Goal: Entertainment & Leisure: Consume media (video, audio)

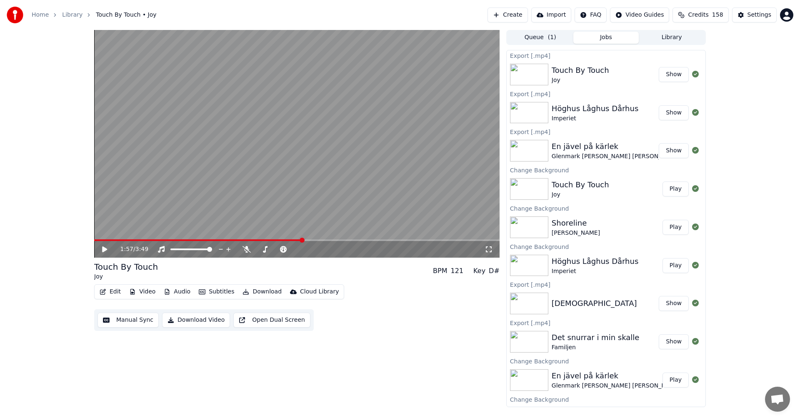
click at [459, 43] on button "Library" at bounding box center [672, 38] width 66 height 12
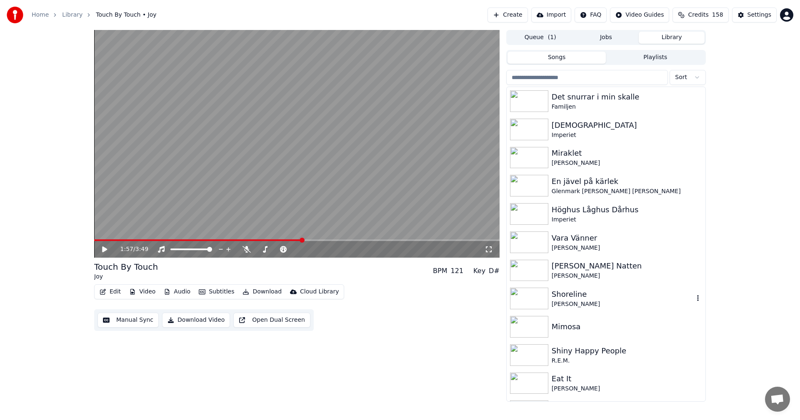
click at [459, 291] on div "Shoreline" at bounding box center [623, 295] width 142 height 12
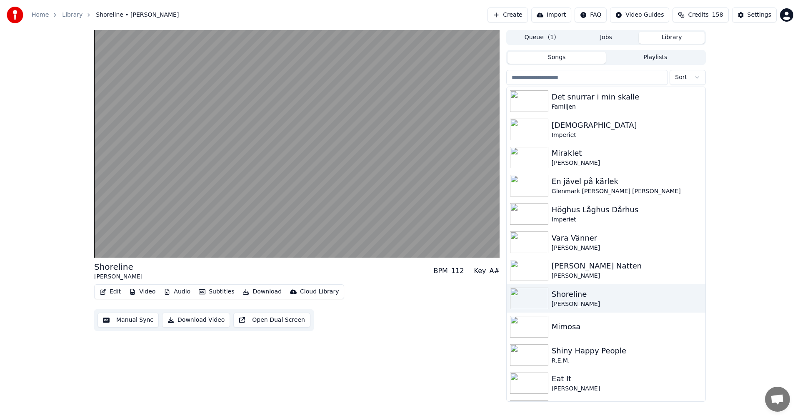
click at [146, 291] on button "Video" at bounding box center [142, 292] width 33 height 12
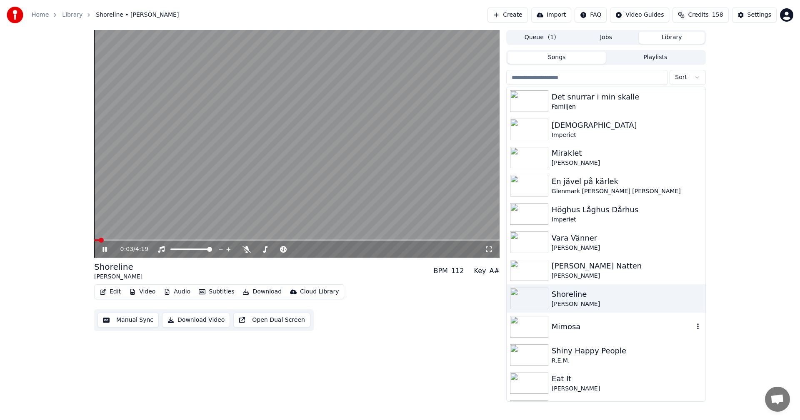
click at [459, 291] on div "Mimosa" at bounding box center [623, 327] width 142 height 12
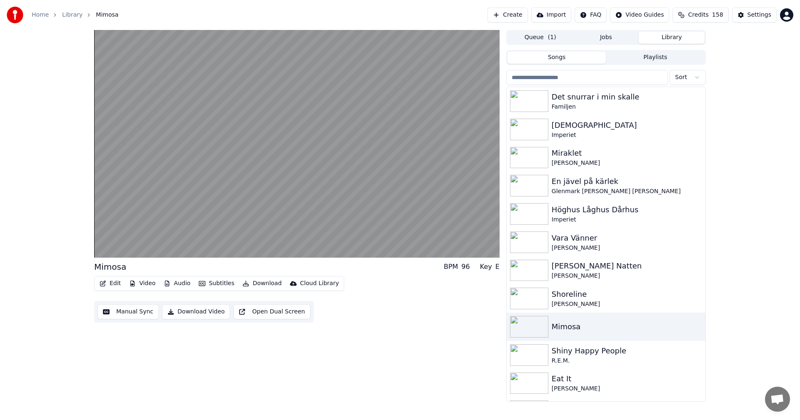
click at [154, 283] on button "Video" at bounding box center [142, 284] width 33 height 12
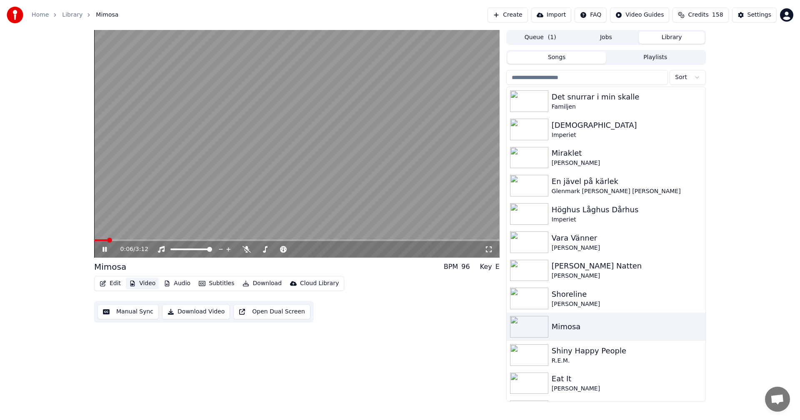
click at [147, 286] on button "Video" at bounding box center [142, 284] width 33 height 12
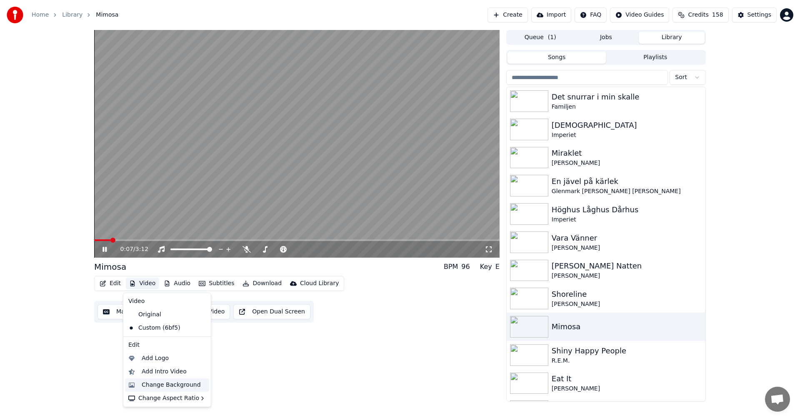
click at [177, 291] on div "Change Background" at bounding box center [171, 385] width 59 height 8
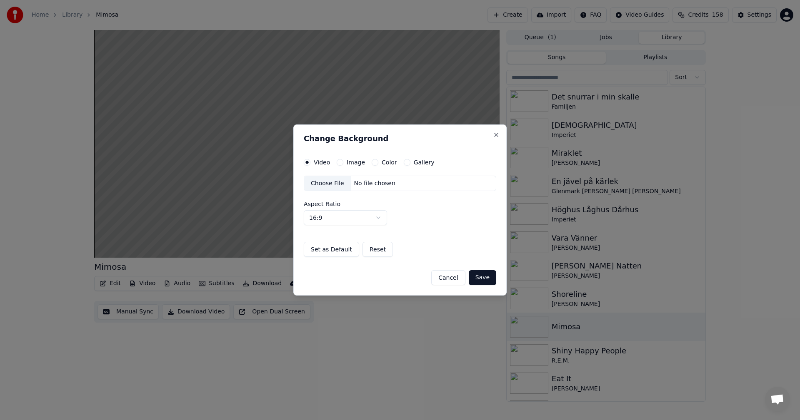
click at [404, 165] on button "Gallery" at bounding box center [407, 162] width 7 height 7
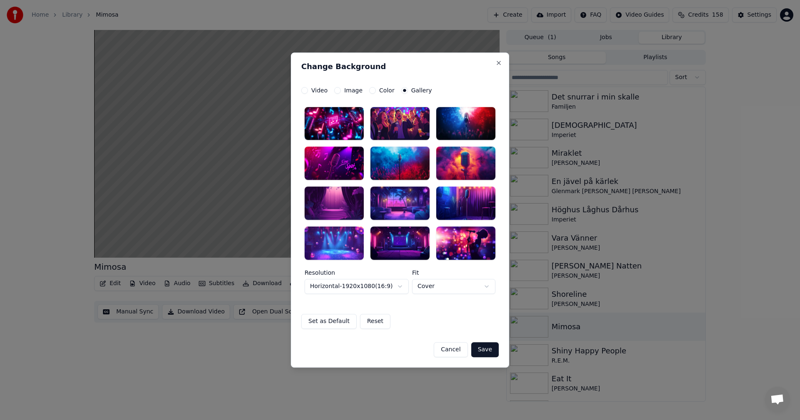
click at [350, 250] on div at bounding box center [334, 243] width 59 height 33
click at [459, 291] on button "Save" at bounding box center [484, 349] width 27 height 15
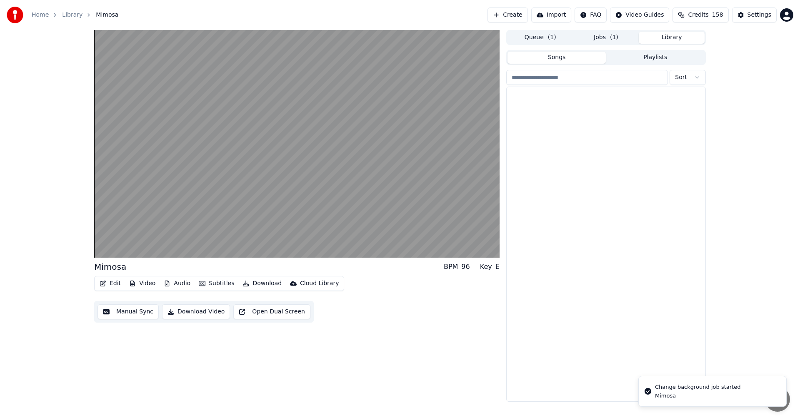
click at [459, 41] on button "Library" at bounding box center [672, 38] width 66 height 12
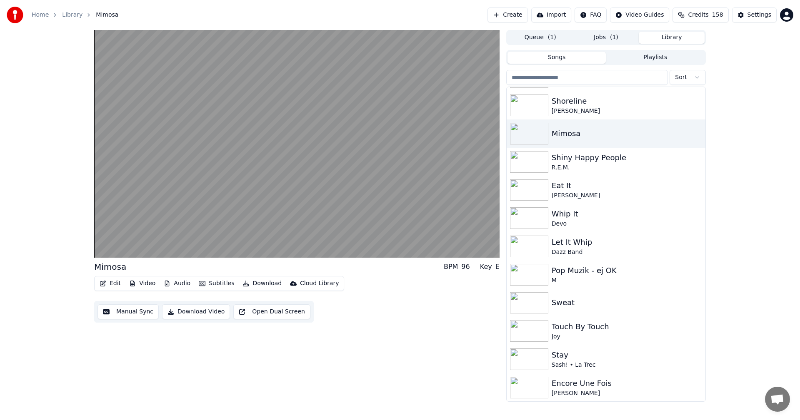
scroll to position [202, 0]
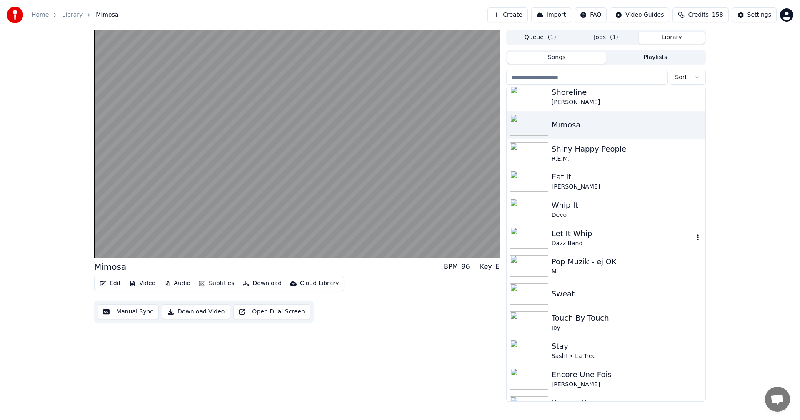
click at [459, 234] on div "Let It Whip" at bounding box center [623, 234] width 142 height 12
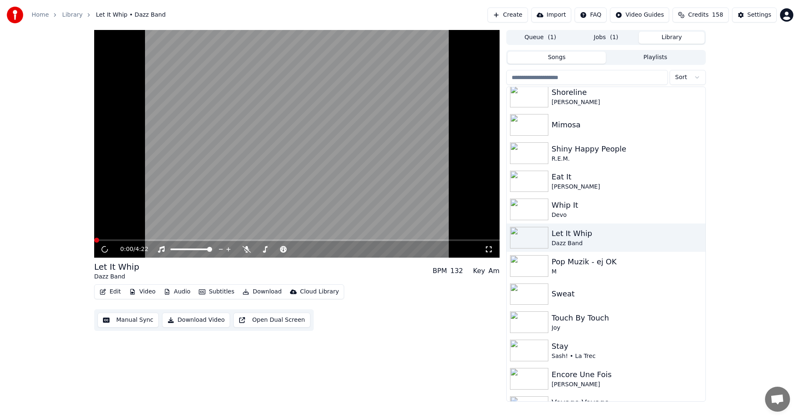
click at [148, 291] on button "Video" at bounding box center [142, 292] width 33 height 12
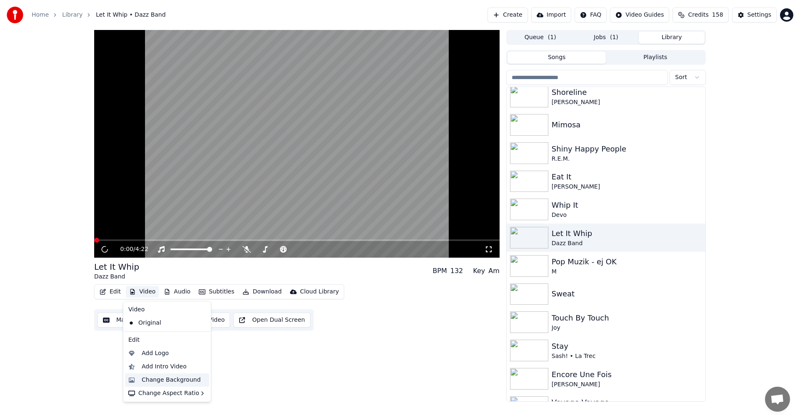
click at [183, 291] on div "Change Background" at bounding box center [171, 380] width 59 height 8
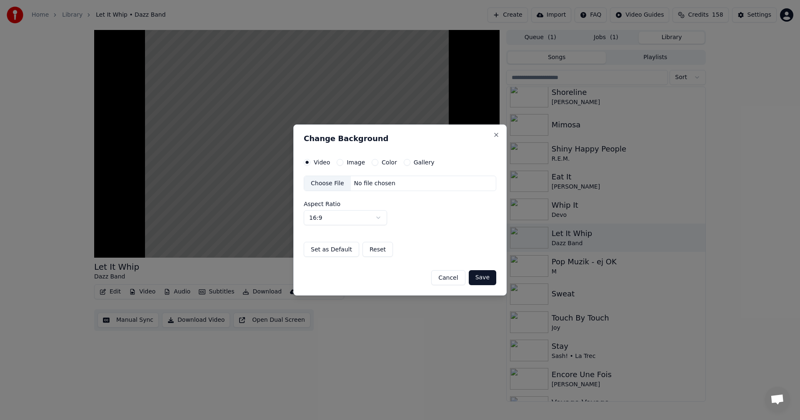
click at [404, 162] on button "Gallery" at bounding box center [407, 162] width 7 height 7
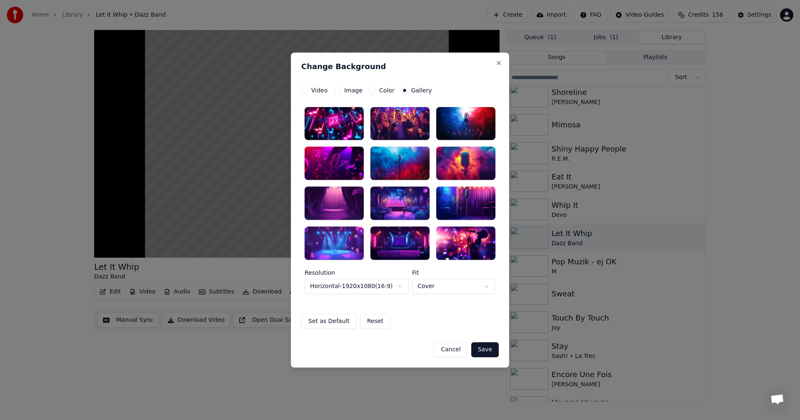
click at [412, 253] on div at bounding box center [399, 243] width 59 height 33
click at [459, 291] on button "Save" at bounding box center [484, 349] width 27 height 15
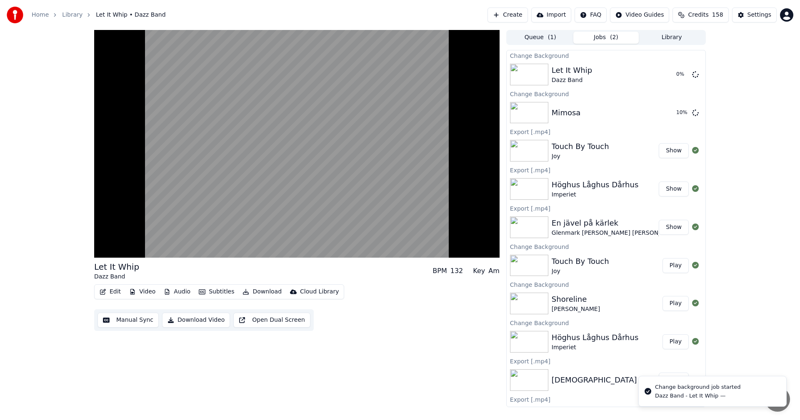
click at [459, 37] on button "Library" at bounding box center [672, 38] width 66 height 12
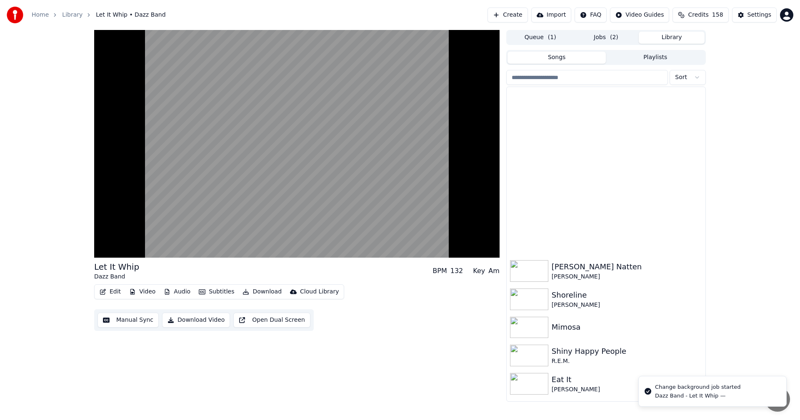
scroll to position [275, 0]
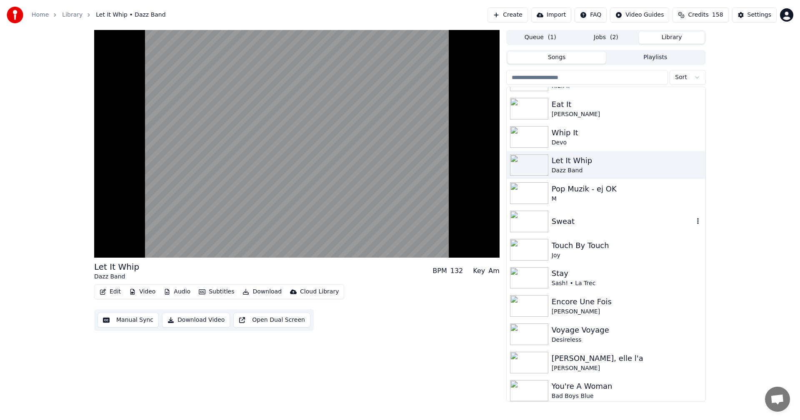
click at [459, 214] on div "Sweat" at bounding box center [606, 221] width 199 height 28
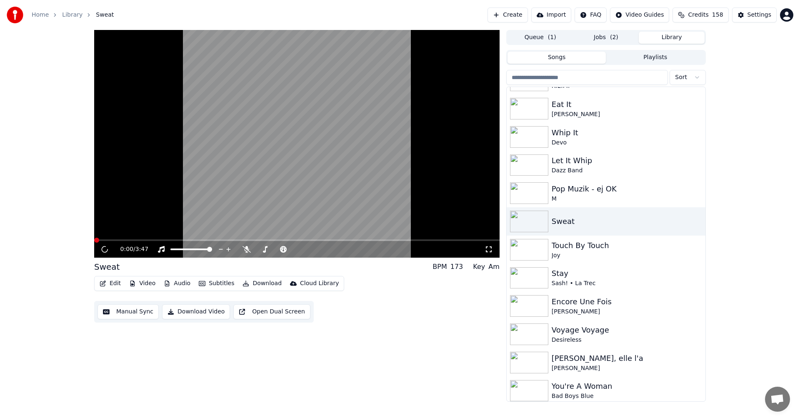
click at [146, 280] on button "Video" at bounding box center [142, 284] width 33 height 12
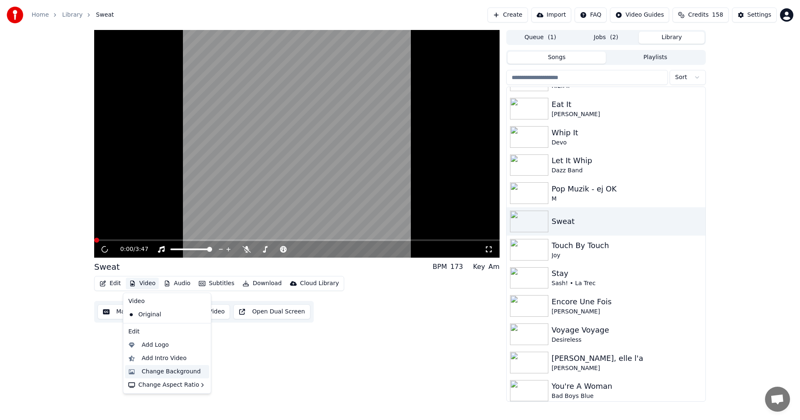
click at [183, 291] on div "Change Background" at bounding box center [167, 371] width 84 height 13
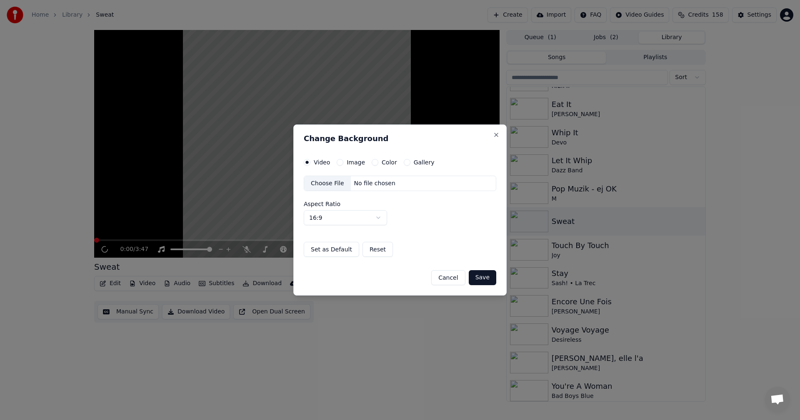
click at [404, 165] on button "Gallery" at bounding box center [407, 162] width 7 height 7
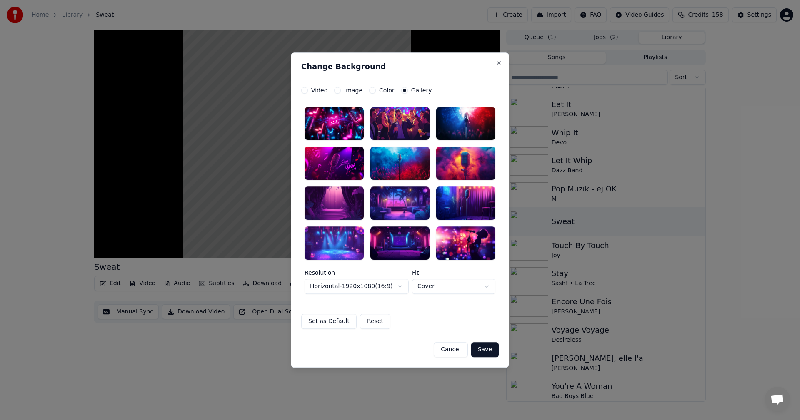
click at [459, 130] on div at bounding box center [465, 123] width 59 height 33
click at [413, 122] on div at bounding box center [399, 123] width 59 height 33
click at [330, 125] on div at bounding box center [334, 123] width 59 height 33
click at [459, 291] on button "Save" at bounding box center [484, 349] width 27 height 15
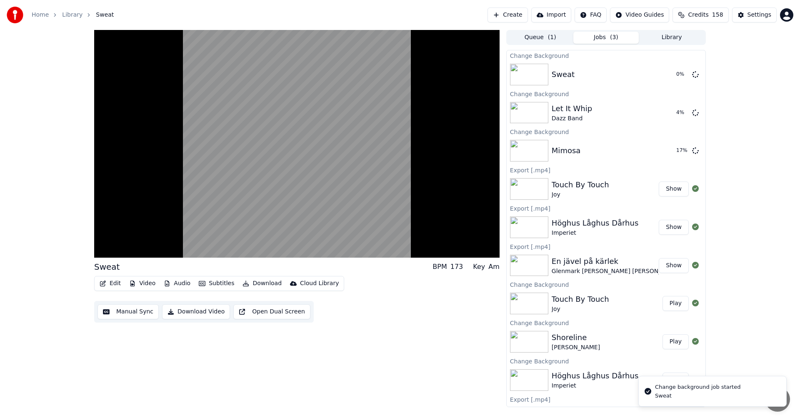
click at [459, 39] on button "Library" at bounding box center [672, 38] width 66 height 12
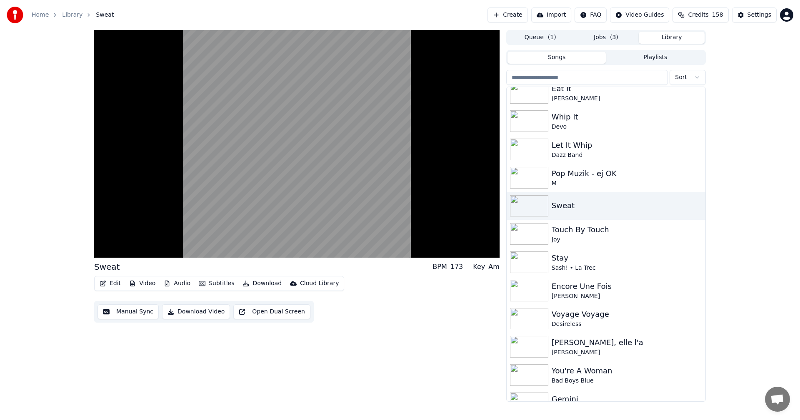
scroll to position [284, 0]
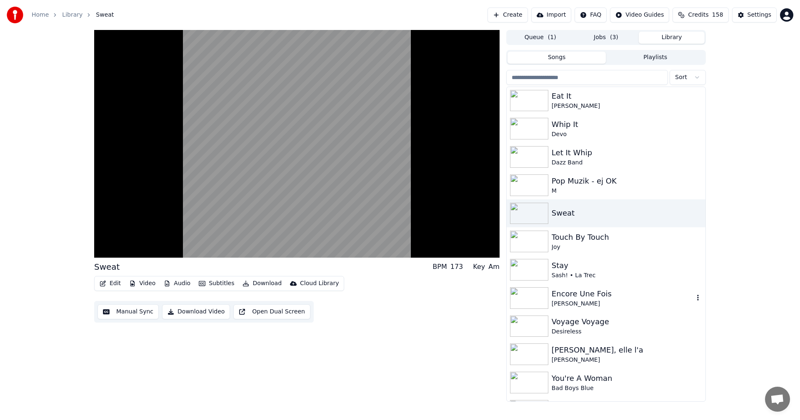
click at [459, 288] on div "Encore Une Fois" at bounding box center [623, 294] width 142 height 12
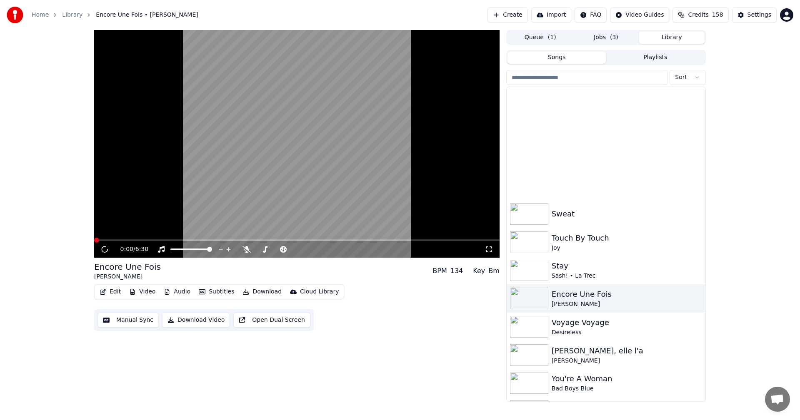
scroll to position [788, 0]
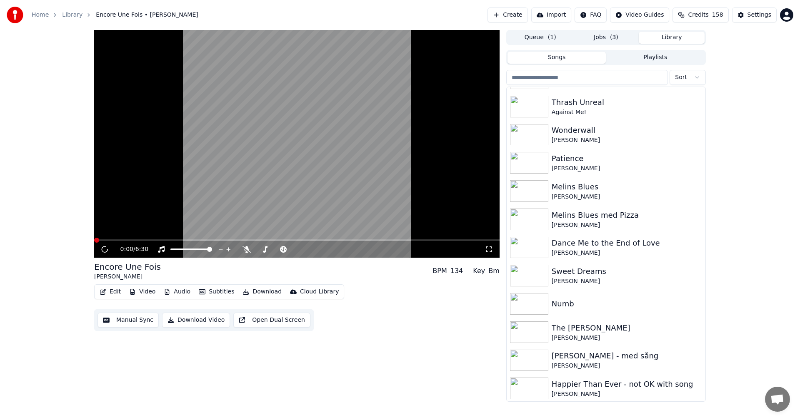
click at [148, 291] on button "Video" at bounding box center [142, 292] width 33 height 12
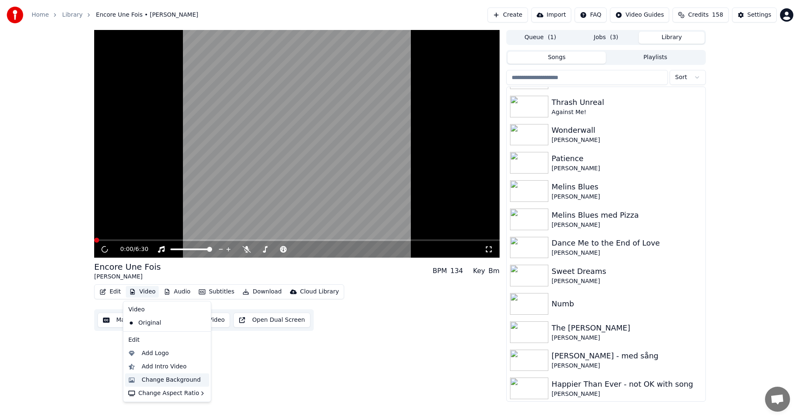
click at [169, 291] on div "Change Background" at bounding box center [167, 380] width 84 height 13
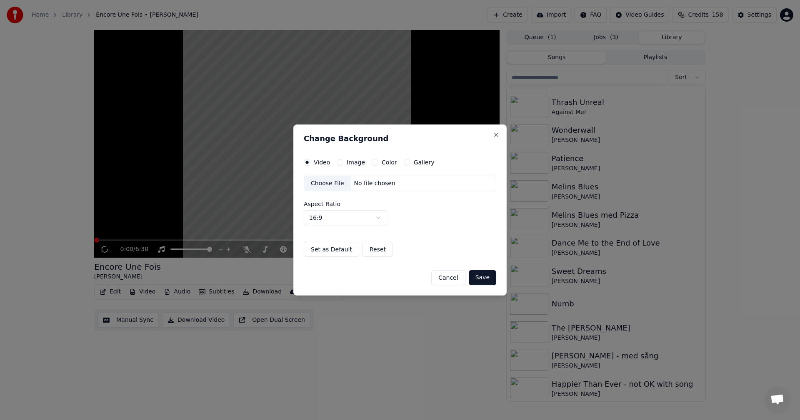
click at [402, 166] on div "Video Image Color Gallery Choose File No file chosen Aspect Ratio 16:9 **** ***…" at bounding box center [400, 208] width 192 height 98
click at [404, 162] on button "Gallery" at bounding box center [407, 162] width 7 height 7
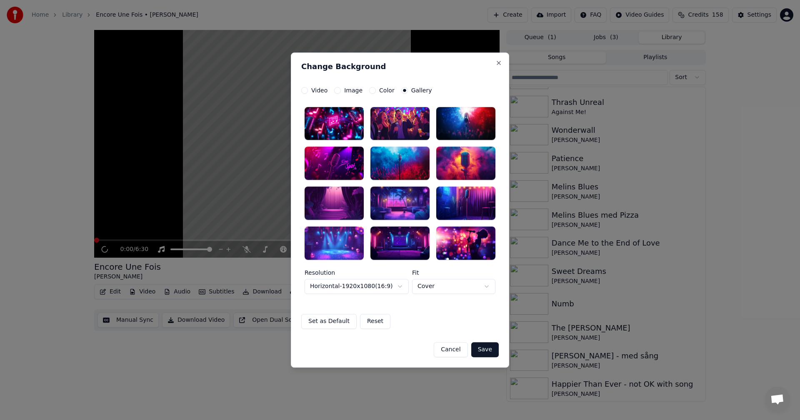
drag, startPoint x: 444, startPoint y: 203, endPoint x: 455, endPoint y: 205, distance: 11.0
click at [454, 205] on div at bounding box center [465, 203] width 59 height 33
click at [455, 205] on div at bounding box center [465, 203] width 59 height 33
click at [459, 291] on button "Save" at bounding box center [484, 349] width 27 height 15
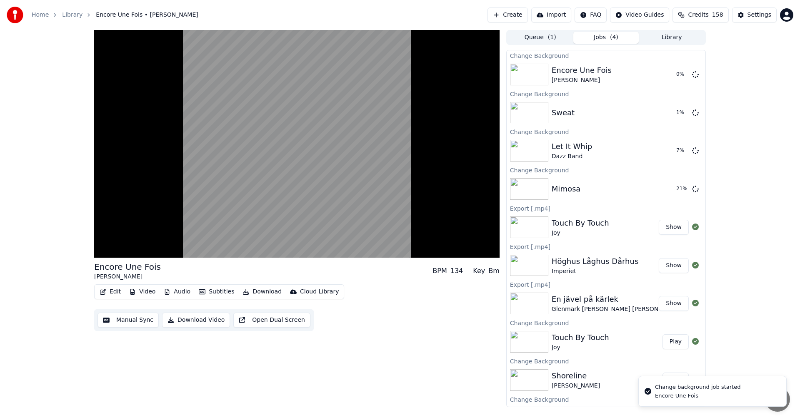
click at [459, 34] on button "Library" at bounding box center [672, 38] width 66 height 12
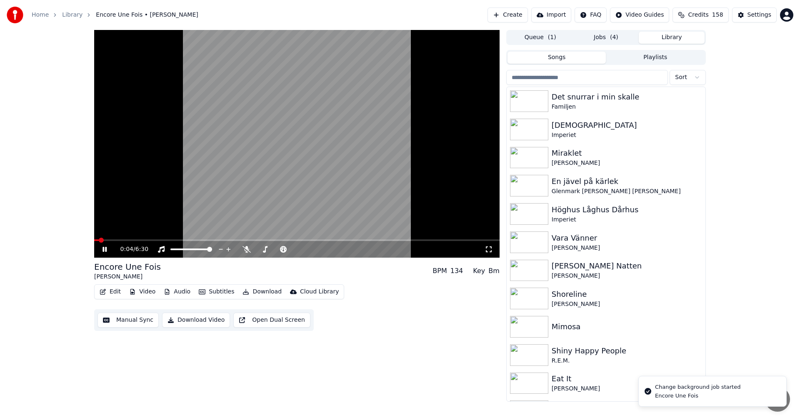
click at [105, 249] on icon at bounding box center [111, 249] width 20 height 7
drag, startPoint x: 705, startPoint y: 101, endPoint x: 706, endPoint y: 120, distance: 18.8
click at [459, 120] on div "0:04 / 6:30 Encore Une Fois [PERSON_NAME] BPM 134 Key Bm Edit Video Audio Subti…" at bounding box center [399, 216] width 625 height 372
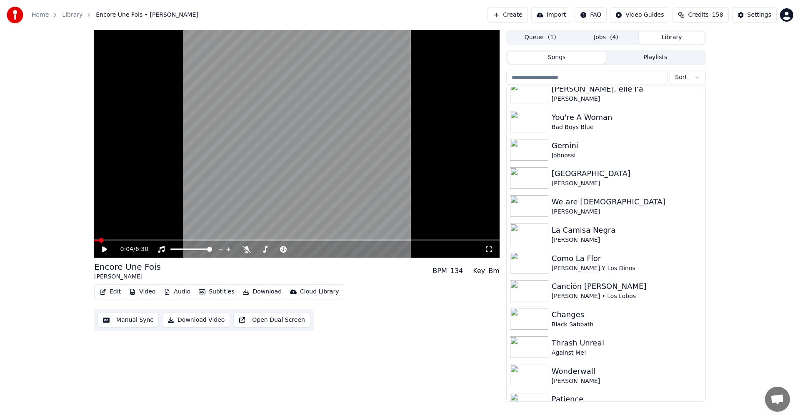
scroll to position [270, 0]
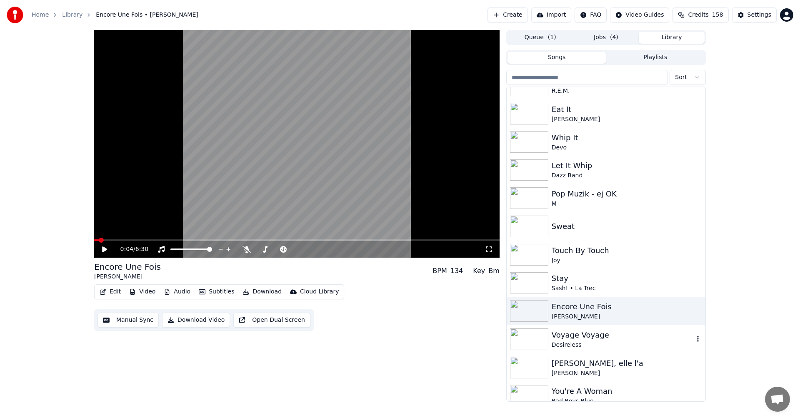
click at [459, 291] on div "Voyage Voyage" at bounding box center [623, 336] width 142 height 12
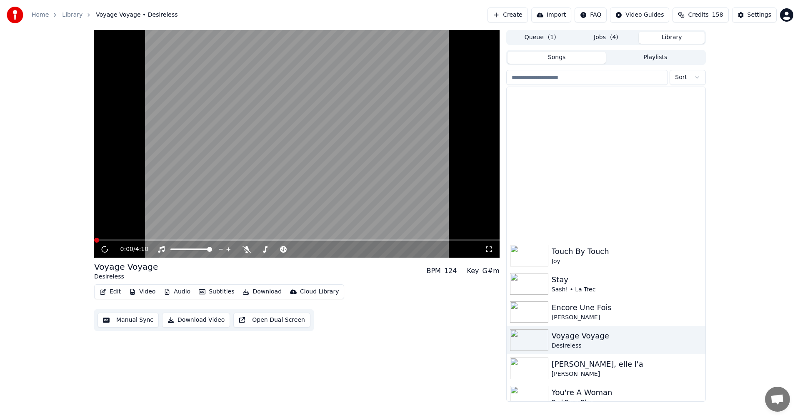
scroll to position [430, 0]
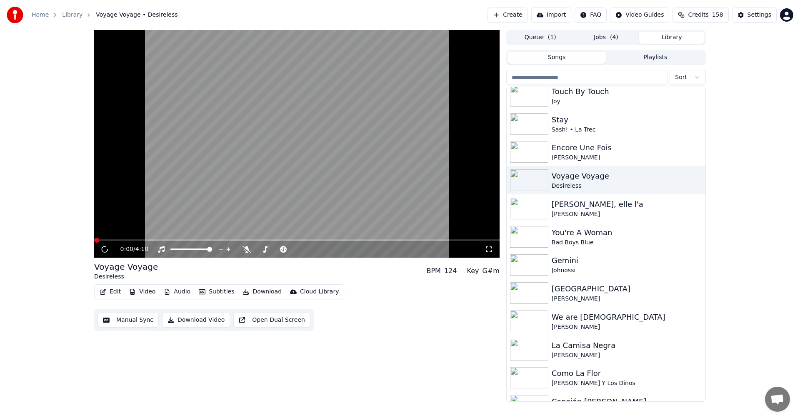
click at [150, 291] on button "Video" at bounding box center [142, 292] width 33 height 12
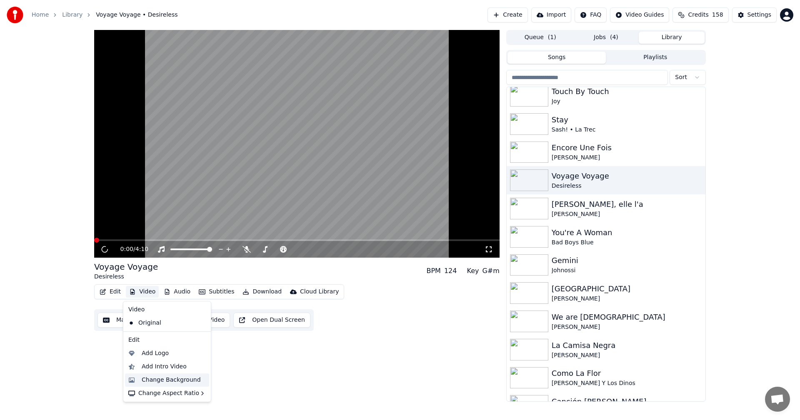
click at [188, 291] on div "Change Background" at bounding box center [171, 380] width 59 height 8
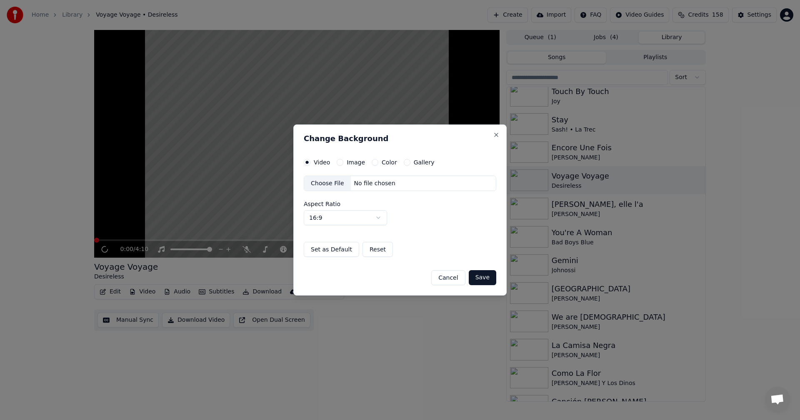
click at [402, 166] on div "Video Image Color Gallery Choose File No file chosen Aspect Ratio 16:9 **** ***…" at bounding box center [400, 208] width 192 height 98
click at [404, 164] on button "Gallery" at bounding box center [407, 162] width 7 height 7
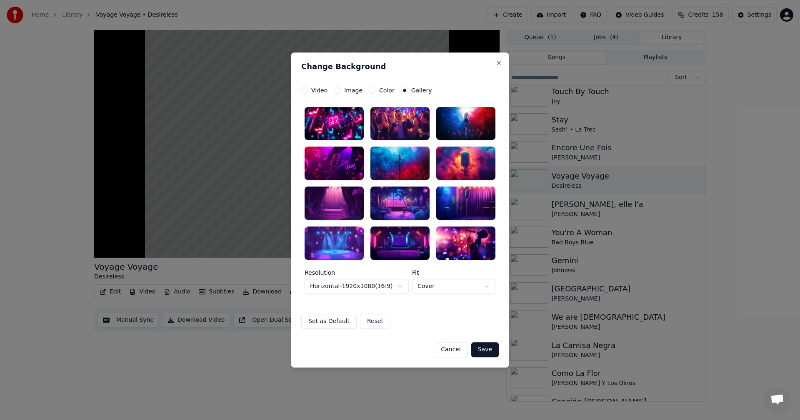
click at [456, 209] on div at bounding box center [465, 203] width 59 height 33
click at [357, 250] on div at bounding box center [334, 243] width 59 height 33
click at [459, 291] on button "Save" at bounding box center [484, 349] width 27 height 15
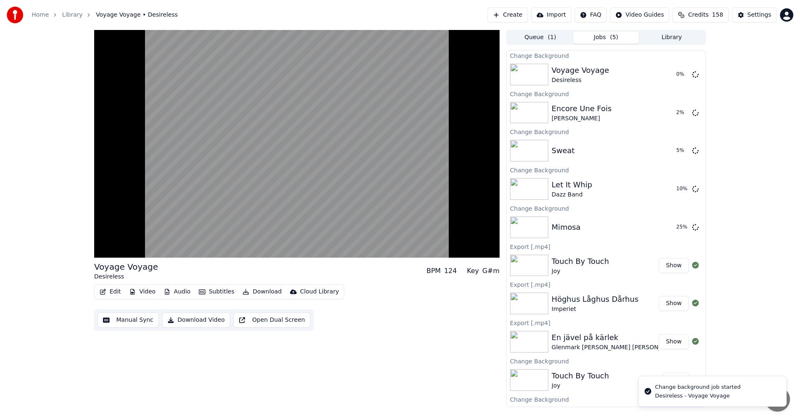
click at [459, 33] on button "Library" at bounding box center [672, 38] width 66 height 12
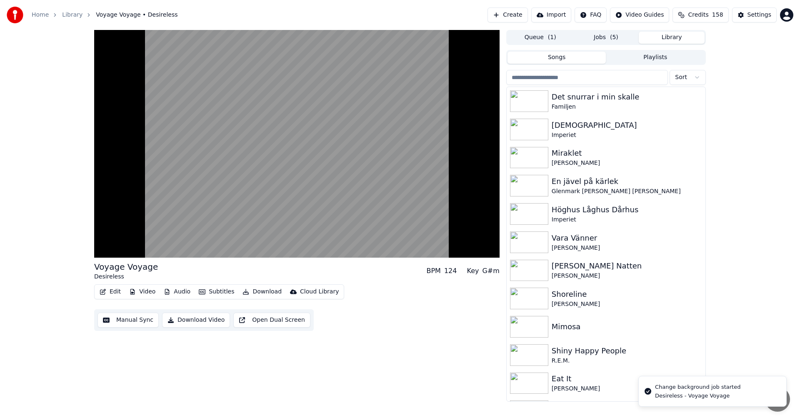
click at [459, 33] on button "Jobs ( 5 )" at bounding box center [606, 38] width 66 height 12
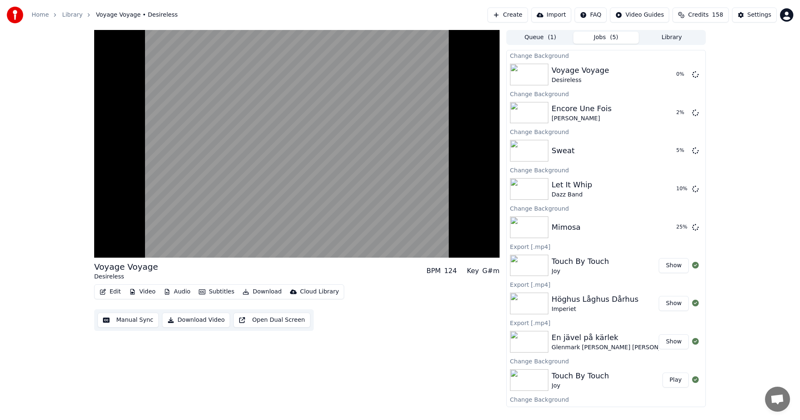
click at [459, 33] on button "Library" at bounding box center [672, 38] width 66 height 12
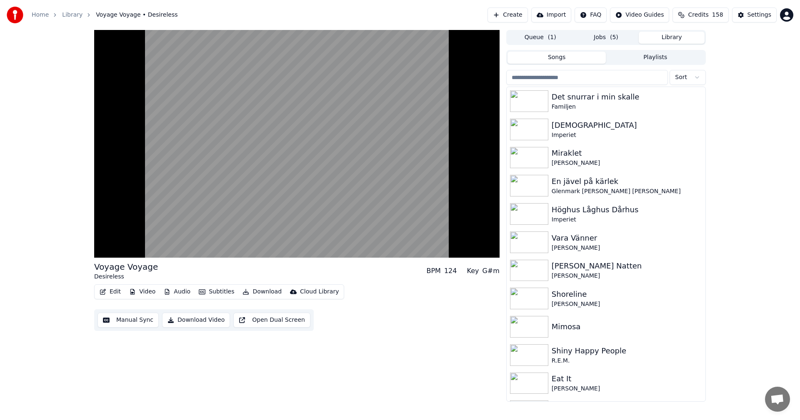
scroll to position [275, 0]
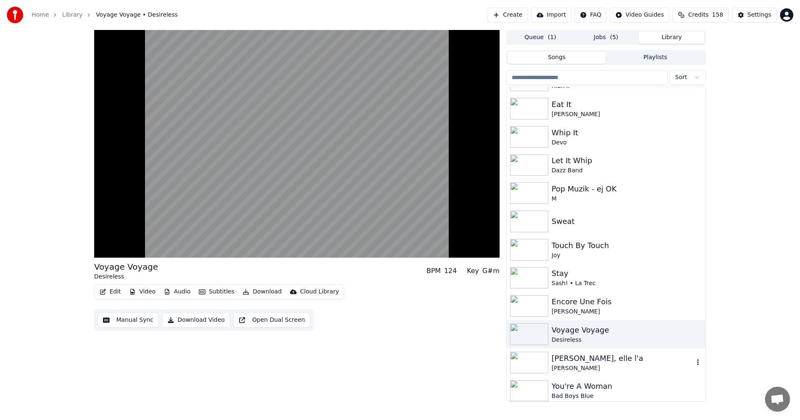
click at [459, 291] on div "[PERSON_NAME], elle l'a" at bounding box center [623, 359] width 142 height 12
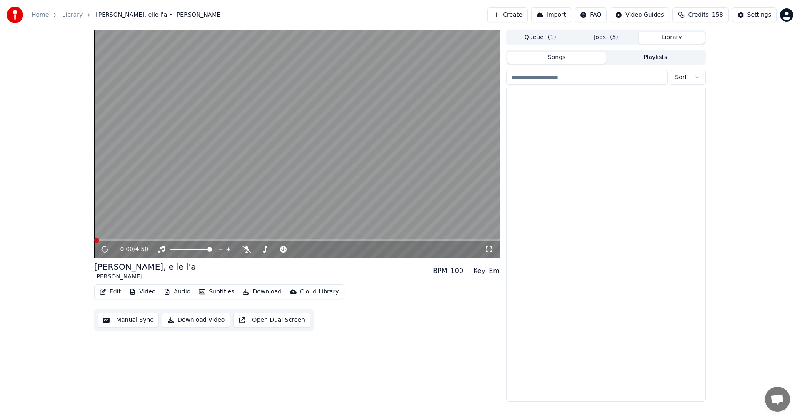
click at [138, 291] on button "Video" at bounding box center [142, 292] width 33 height 12
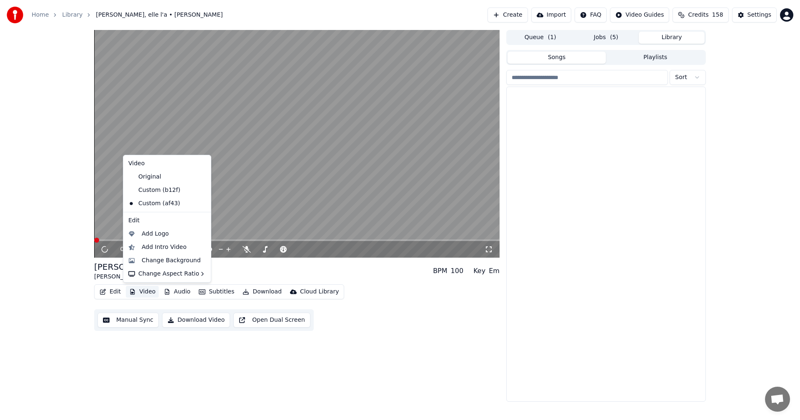
scroll to position [727, 0]
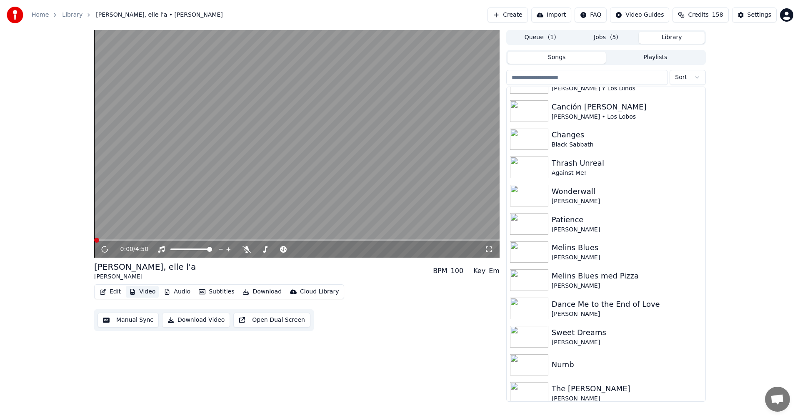
click at [138, 291] on button "Video" at bounding box center [142, 292] width 33 height 12
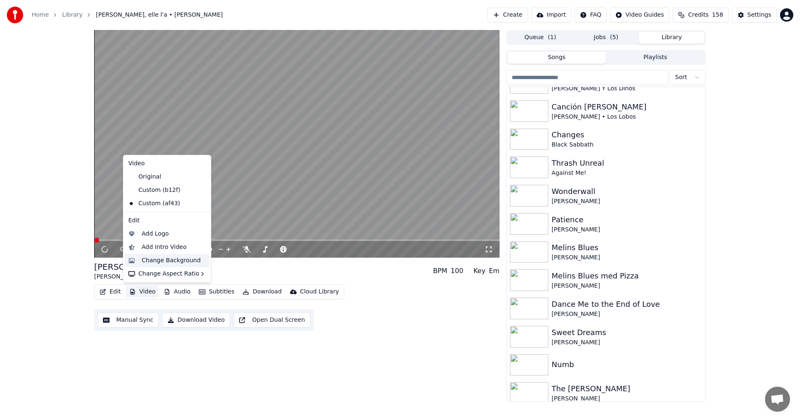
click at [173, 262] on div "Change Background" at bounding box center [171, 261] width 59 height 8
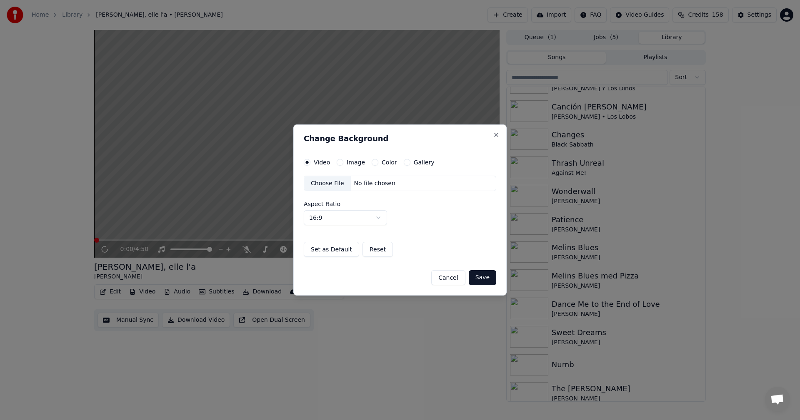
click at [405, 162] on button "Gallery" at bounding box center [407, 162] width 7 height 7
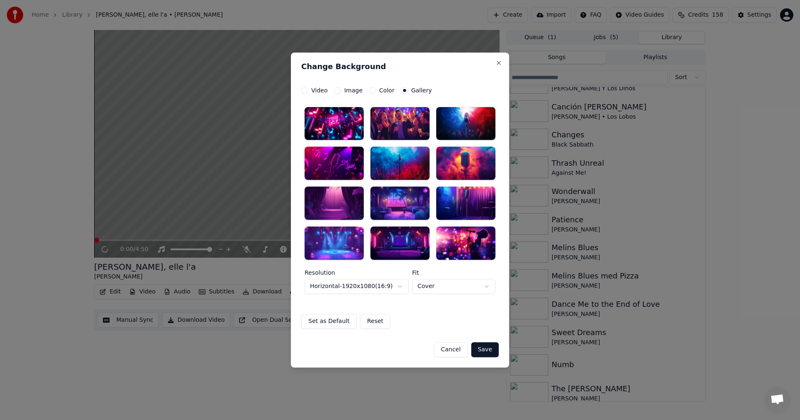
click at [407, 241] on div at bounding box center [399, 243] width 59 height 33
click at [459, 291] on button "Save" at bounding box center [484, 349] width 27 height 15
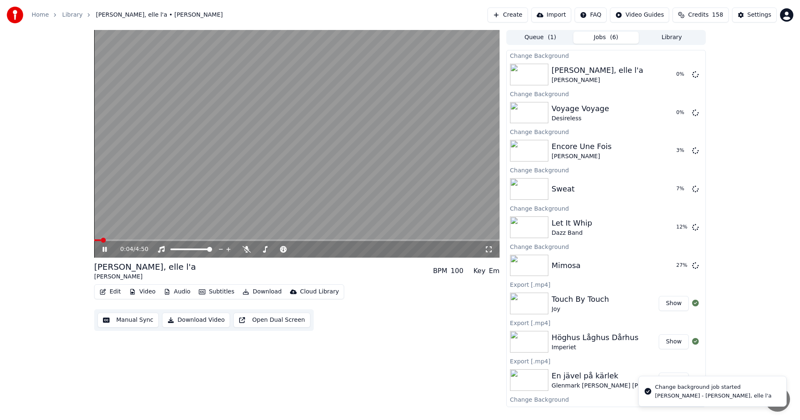
click at [105, 247] on icon at bounding box center [111, 249] width 20 height 7
click at [459, 38] on button "Jobs ( 6 )" at bounding box center [606, 38] width 66 height 12
click at [459, 40] on button "Library" at bounding box center [672, 38] width 66 height 12
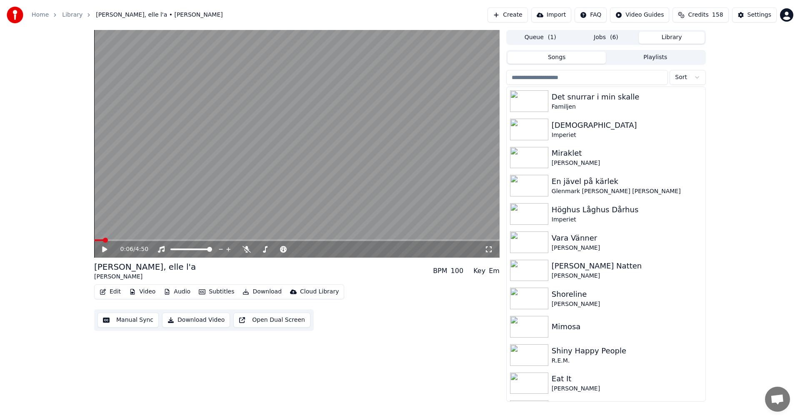
click at [459, 34] on button "Jobs ( 6 )" at bounding box center [606, 38] width 66 height 12
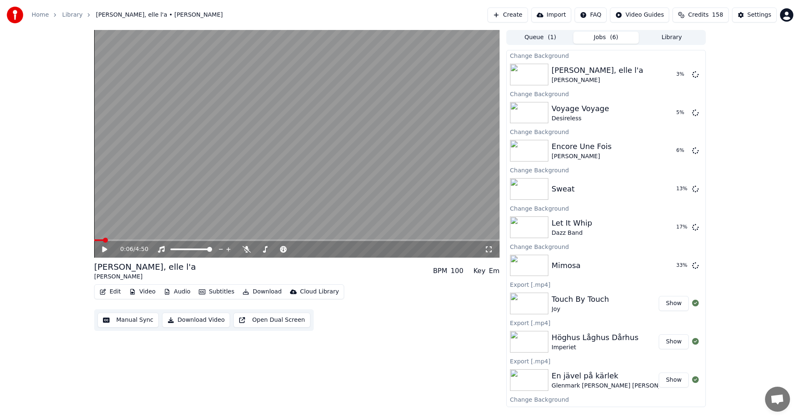
click at [459, 34] on button "Library" at bounding box center [672, 38] width 66 height 12
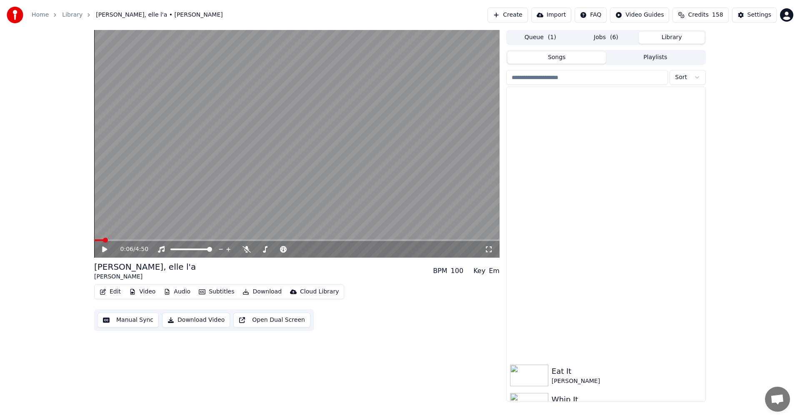
scroll to position [387, 0]
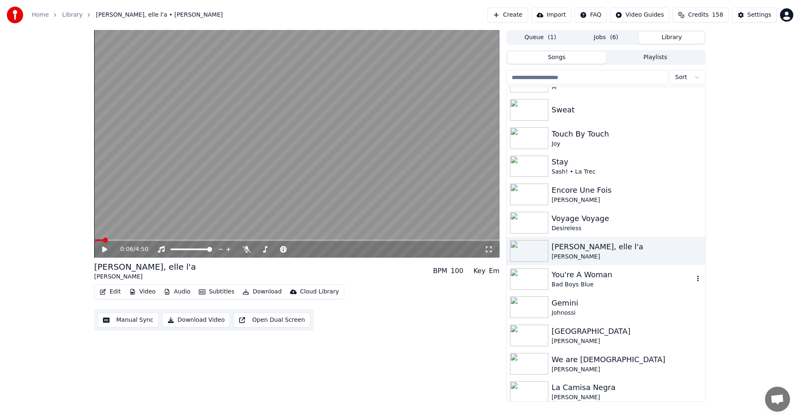
click at [459, 275] on div "You're A Woman" at bounding box center [623, 275] width 142 height 12
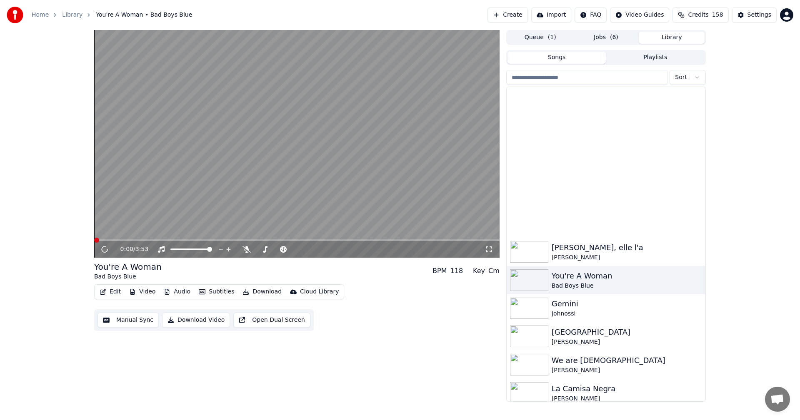
scroll to position [589, 0]
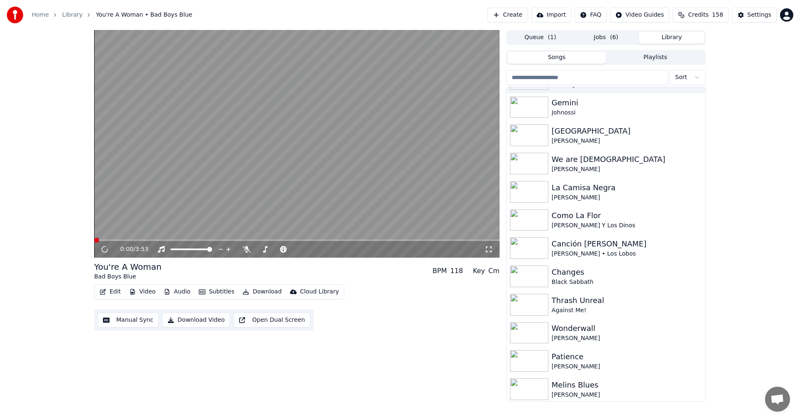
click at [150, 290] on button "Video" at bounding box center [142, 292] width 33 height 12
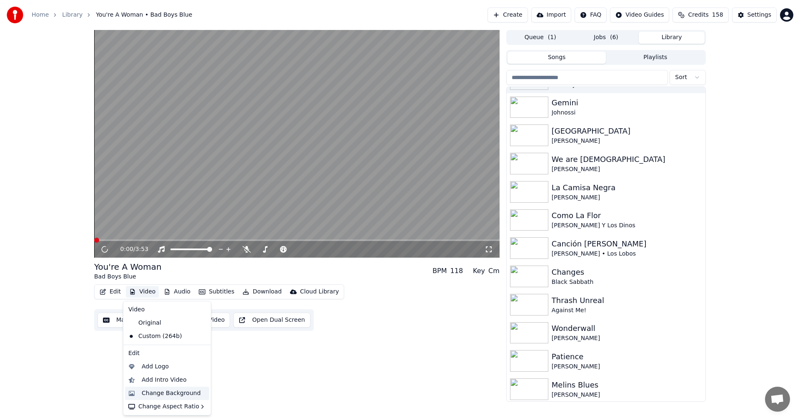
click at [172, 291] on div "Change Background" at bounding box center [167, 393] width 84 height 13
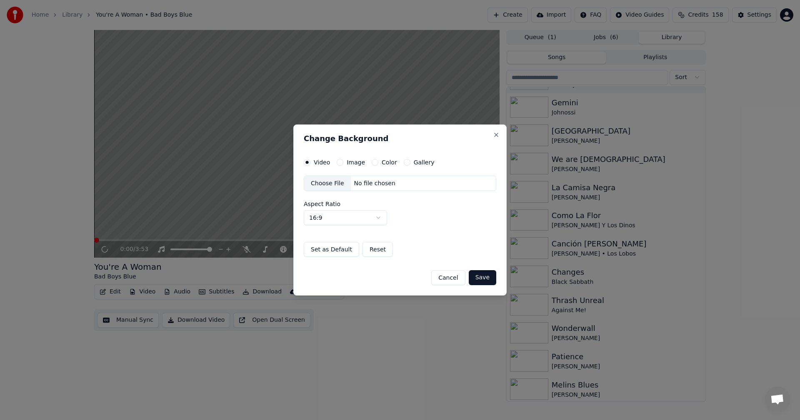
click at [404, 162] on button "Gallery" at bounding box center [407, 162] width 7 height 7
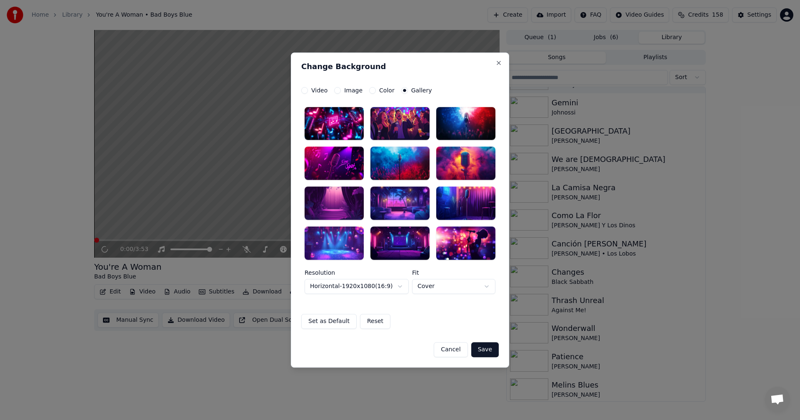
click at [400, 256] on div at bounding box center [399, 243] width 59 height 33
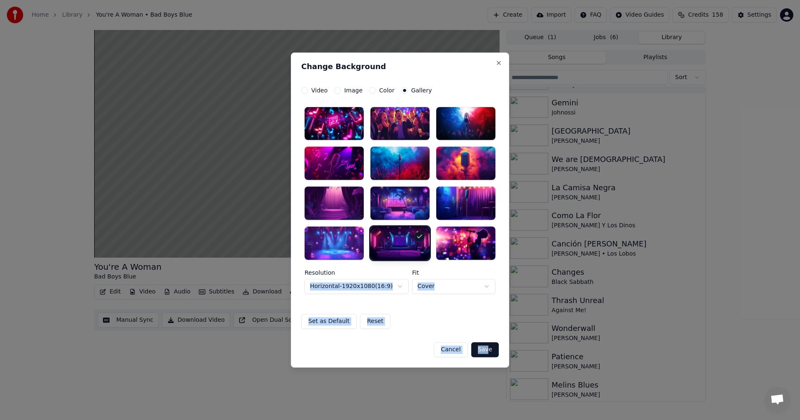
click at [459, 291] on button "Save" at bounding box center [484, 349] width 27 height 15
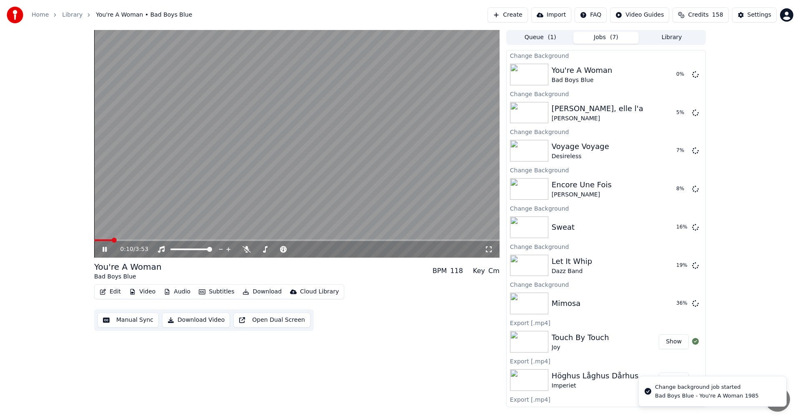
click at [105, 247] on div "0:10 / 3:53" at bounding box center [296, 249] width 405 height 17
click at [104, 247] on icon at bounding box center [104, 249] width 4 height 5
click at [459, 42] on button "Library" at bounding box center [672, 38] width 66 height 12
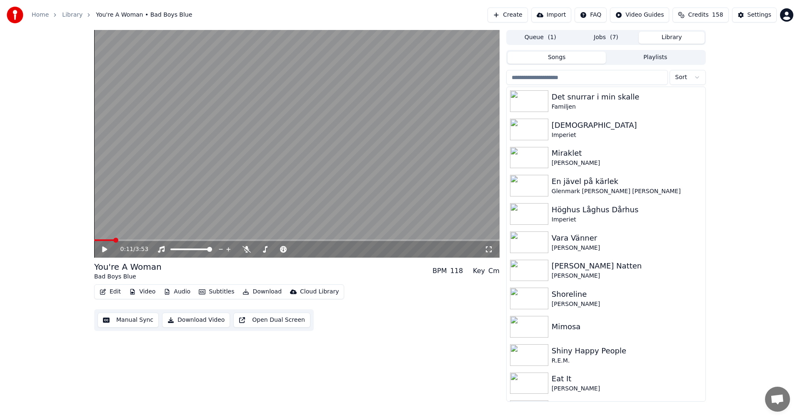
click at [459, 38] on button "Jobs ( 7 )" at bounding box center [606, 38] width 66 height 12
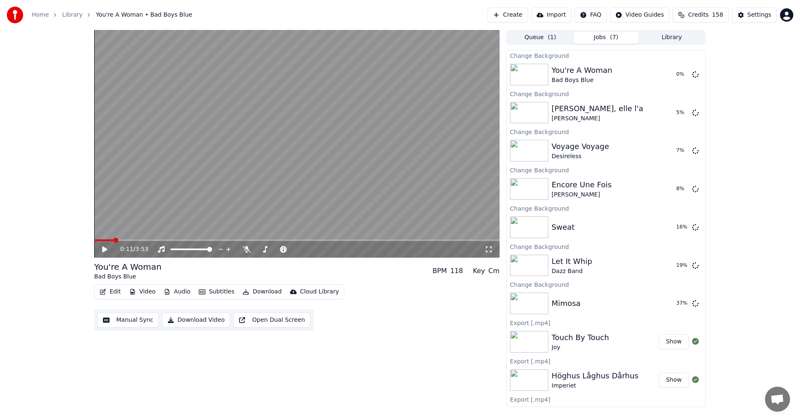
click at [459, 33] on button "Library" at bounding box center [672, 38] width 66 height 12
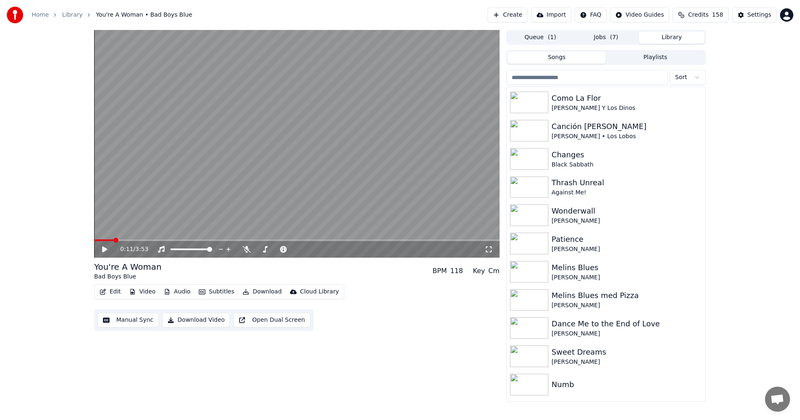
scroll to position [431, 0]
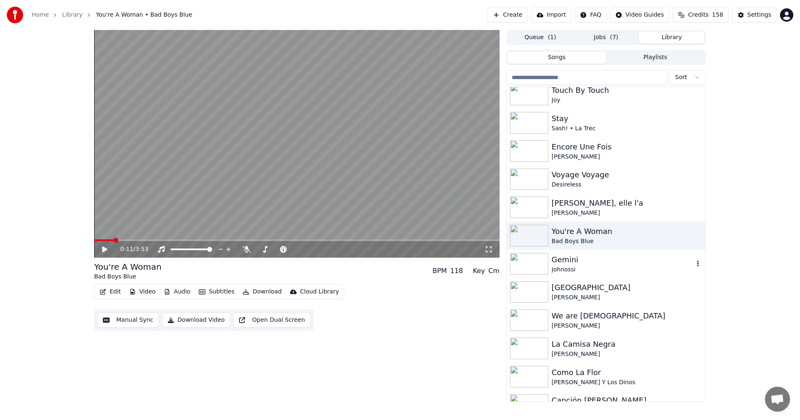
click at [459, 255] on div "Gemini" at bounding box center [623, 260] width 142 height 12
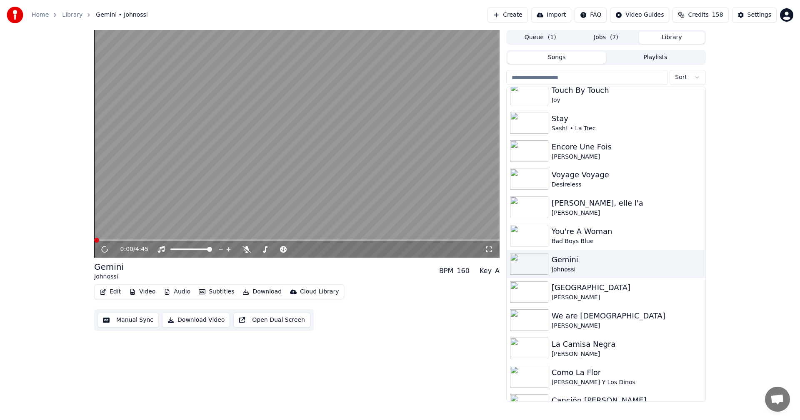
click at [145, 291] on button "Video" at bounding box center [142, 292] width 33 height 12
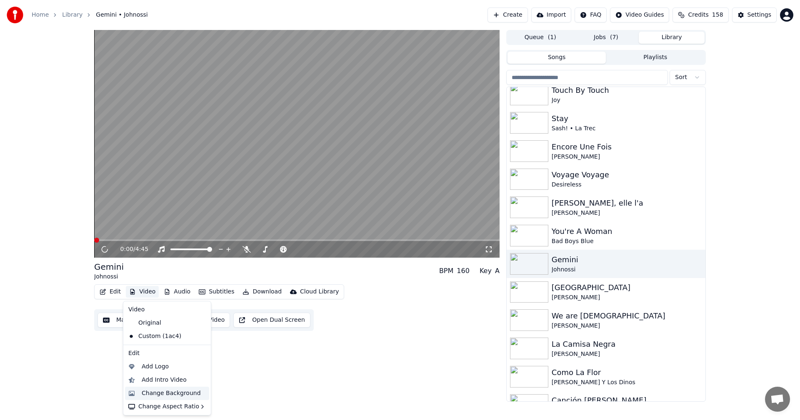
click at [185, 291] on div "Change Background" at bounding box center [171, 394] width 59 height 8
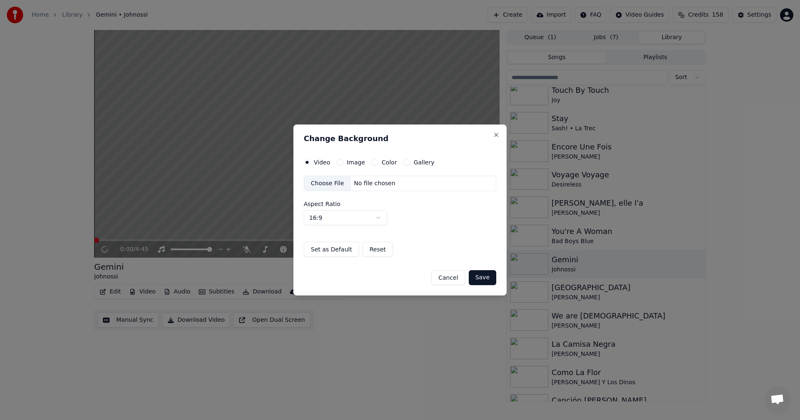
click at [404, 160] on button "Gallery" at bounding box center [407, 162] width 7 height 7
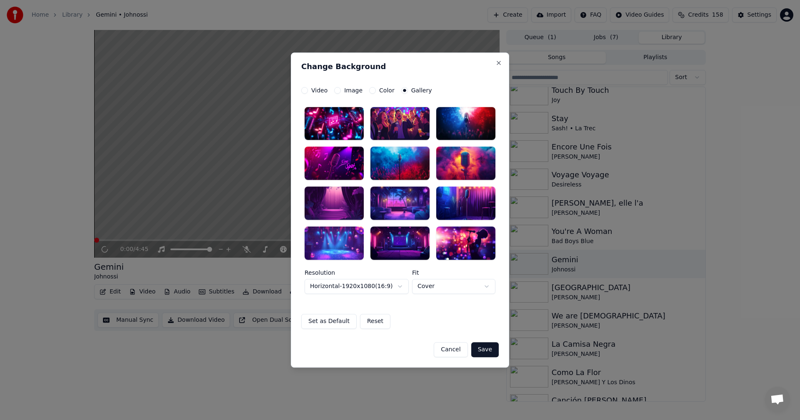
click at [391, 248] on div at bounding box center [399, 243] width 59 height 33
click at [459, 291] on button "Save" at bounding box center [484, 349] width 27 height 15
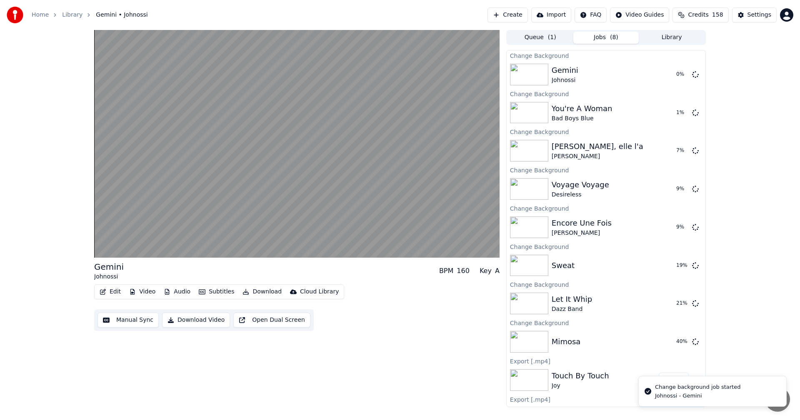
scroll to position [312, 0]
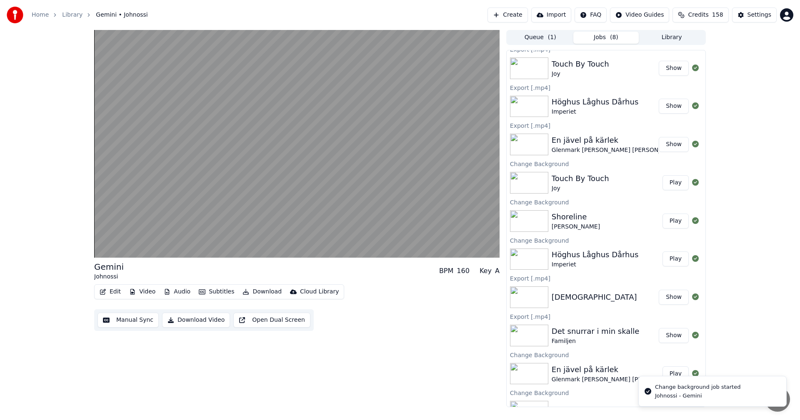
click at [459, 42] on button "Library" at bounding box center [672, 38] width 66 height 12
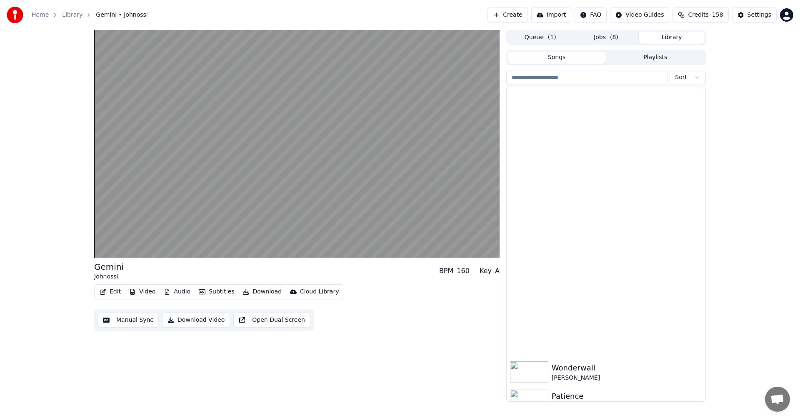
scroll to position [1101, 0]
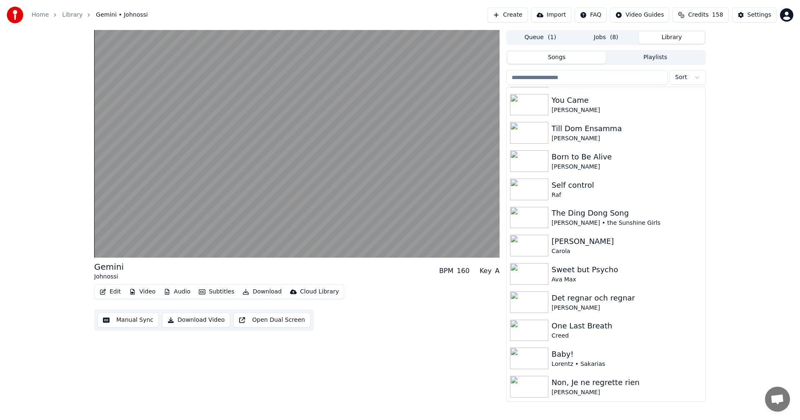
click at [459, 45] on div "Queue ( 1 ) Jobs ( 8 ) Library Songs Playlists Sort [PERSON_NAME] - med sång [P…" at bounding box center [606, 216] width 200 height 372
click at [459, 39] on button "Jobs ( 8 )" at bounding box center [606, 38] width 66 height 12
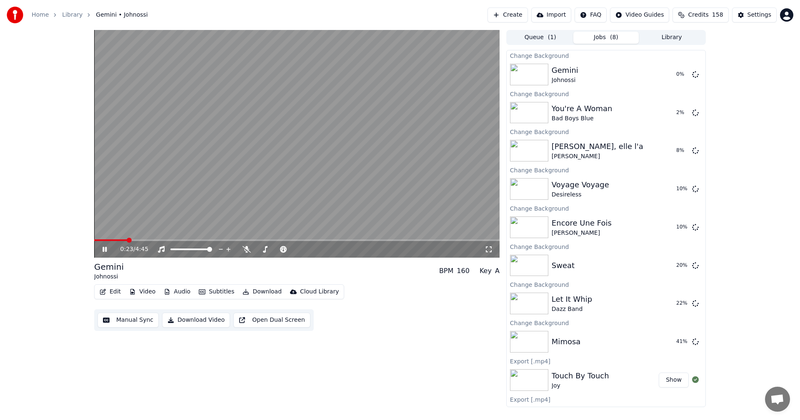
click at [104, 250] on icon at bounding box center [104, 249] width 4 height 5
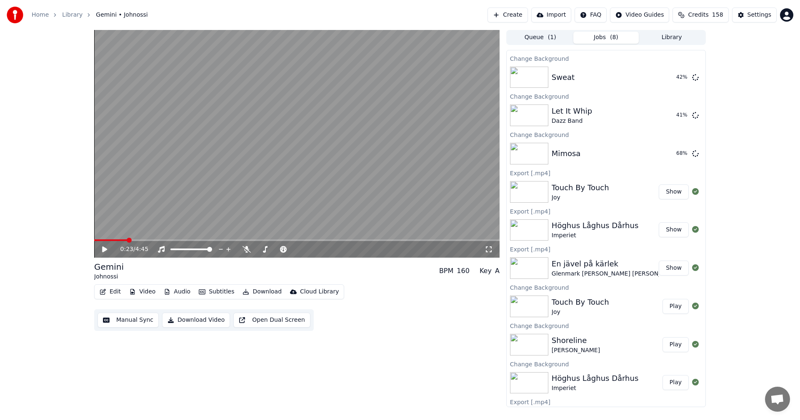
scroll to position [0, 0]
